Goal: Task Accomplishment & Management: Manage account settings

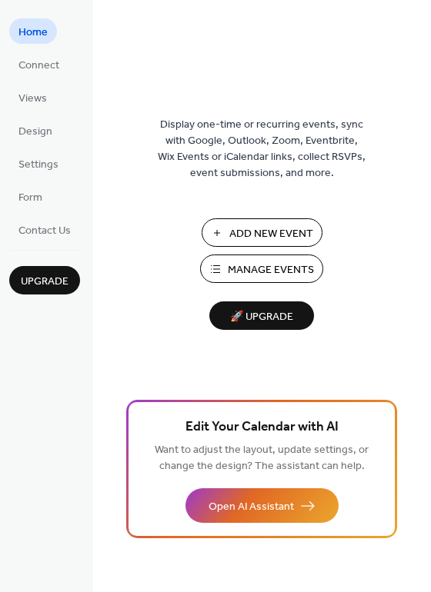
click at [272, 275] on span "Manage Events" at bounding box center [271, 270] width 86 height 16
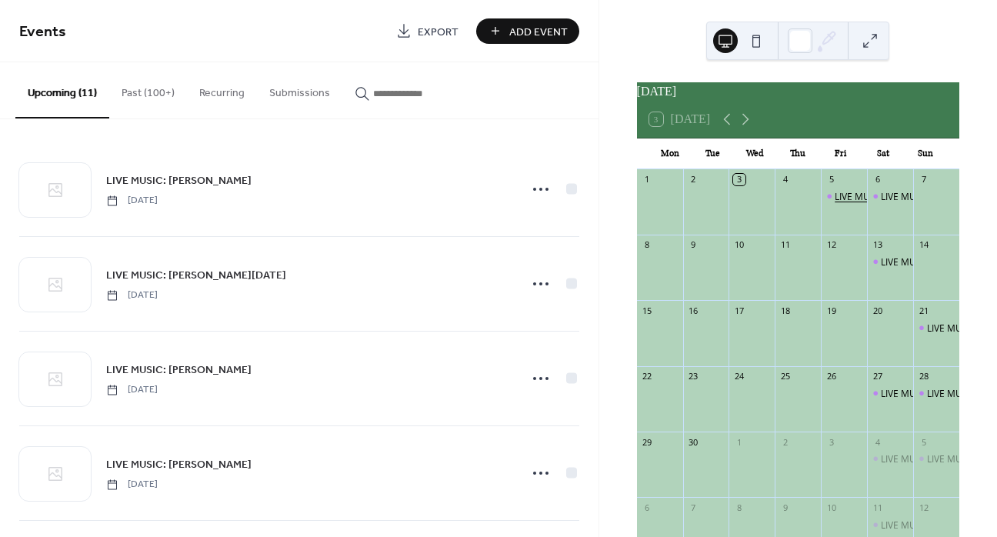
click at [845, 201] on div "LIVE MUSIC: [PERSON_NAME]" at bounding box center [898, 196] width 126 height 13
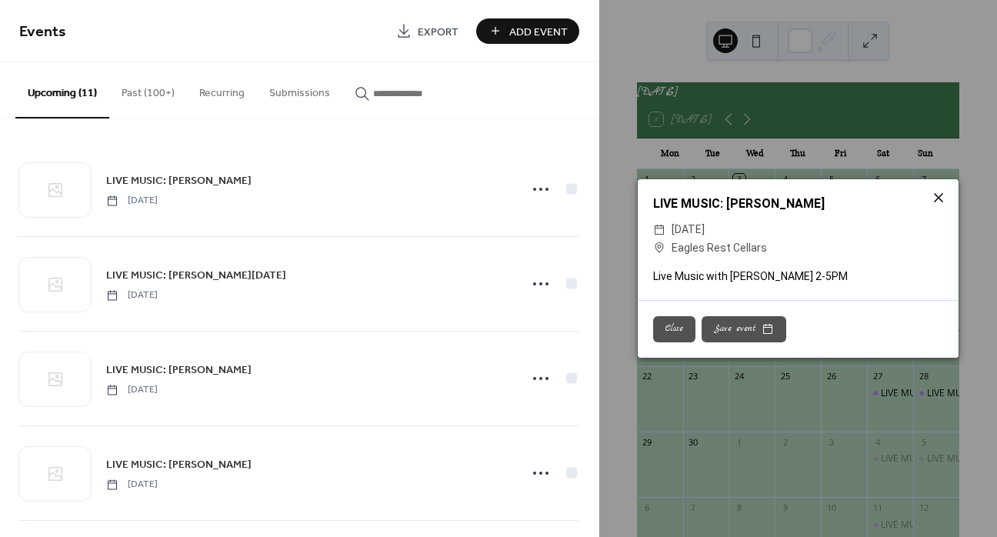
click at [939, 201] on icon at bounding box center [938, 197] width 18 height 18
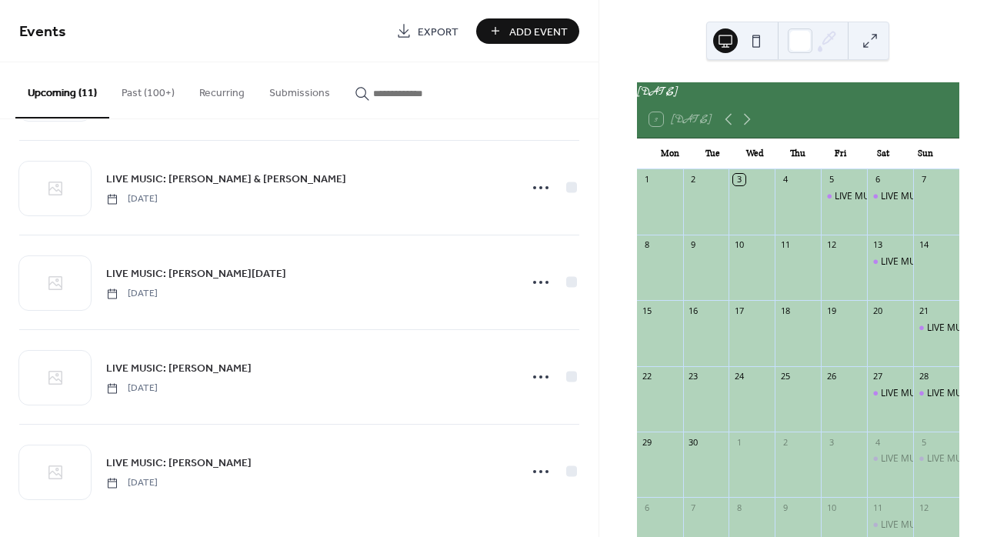
scroll to position [668, 0]
